Goal: Navigation & Orientation: Find specific page/section

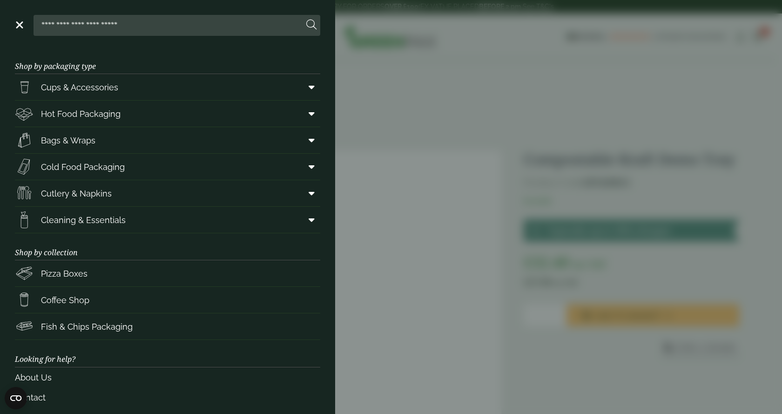
click at [103, 28] on input "search" at bounding box center [170, 25] width 266 height 20
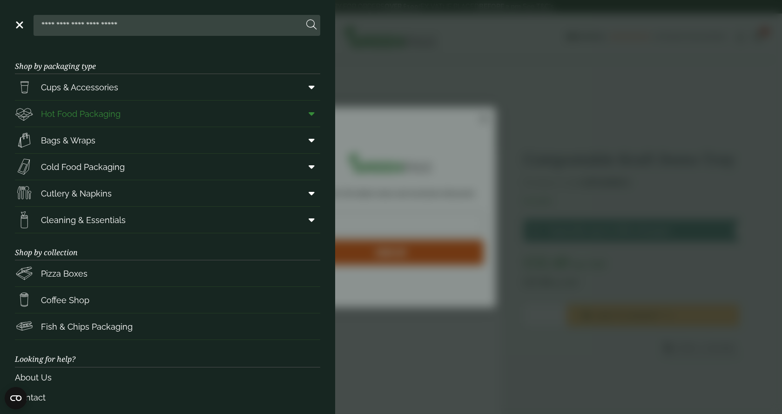
click at [98, 113] on span "Hot Food Packaging" at bounding box center [81, 114] width 80 height 13
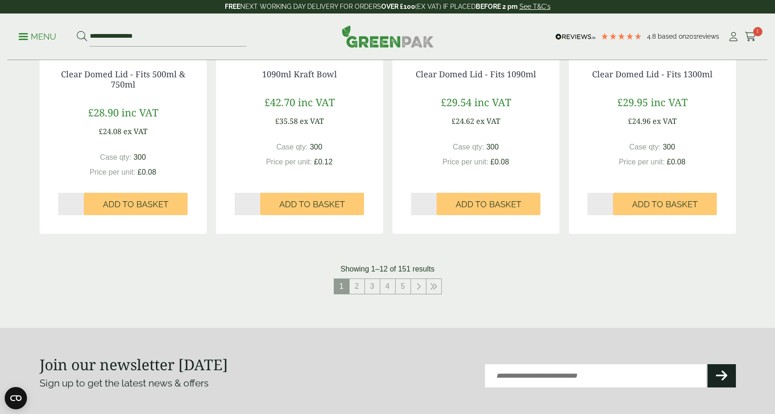
scroll to position [992, 0]
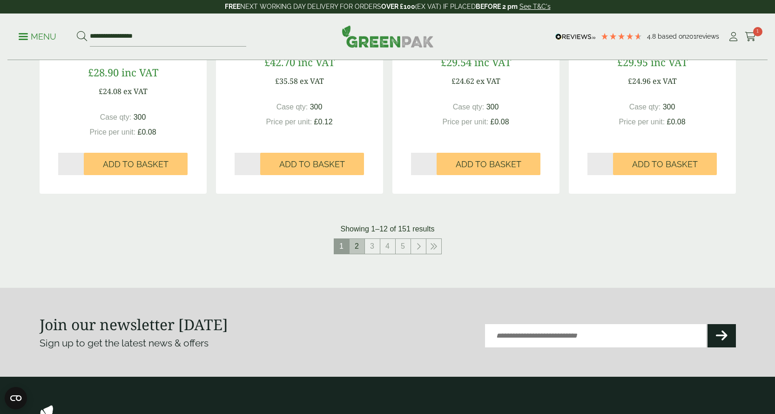
click at [358, 247] on link "2" at bounding box center [357, 246] width 15 height 15
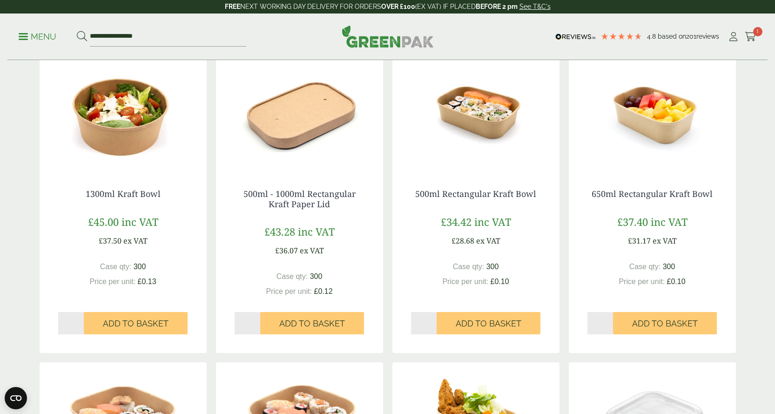
scroll to position [233, 0]
